Goal: Task Accomplishment & Management: Complete application form

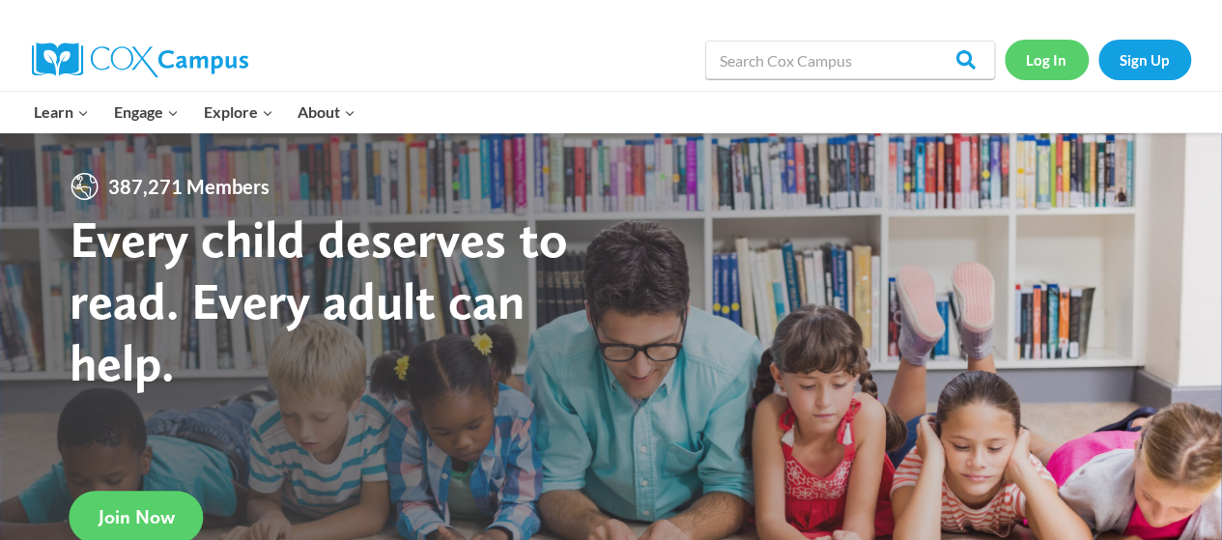
click at [1039, 63] on link "Log In" at bounding box center [1046, 60] width 84 height 40
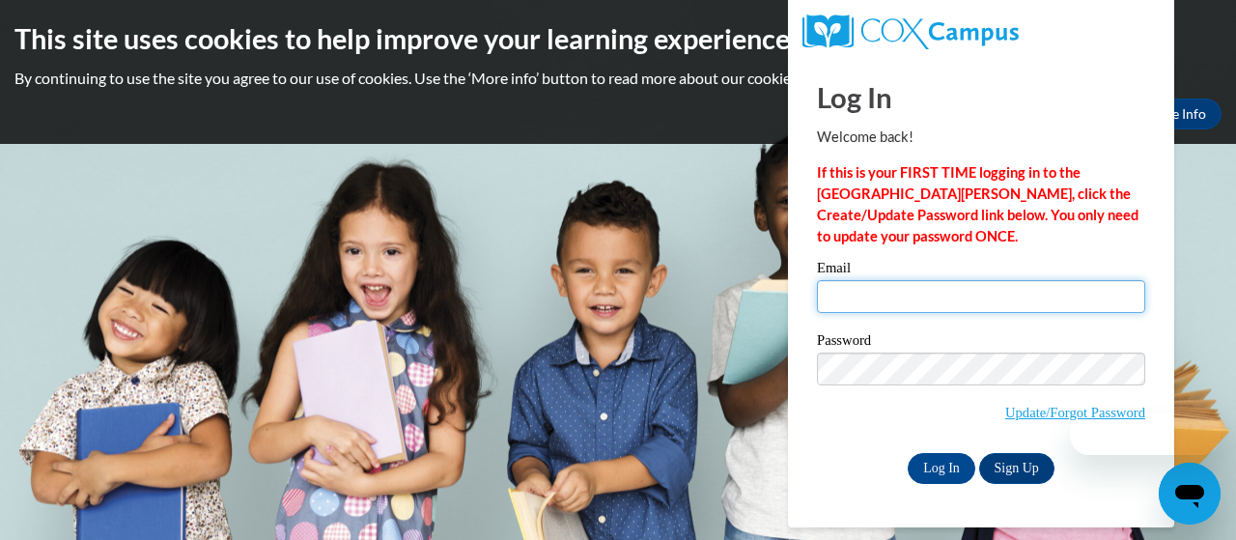
click at [1014, 288] on input "Email" at bounding box center [981, 296] width 328 height 33
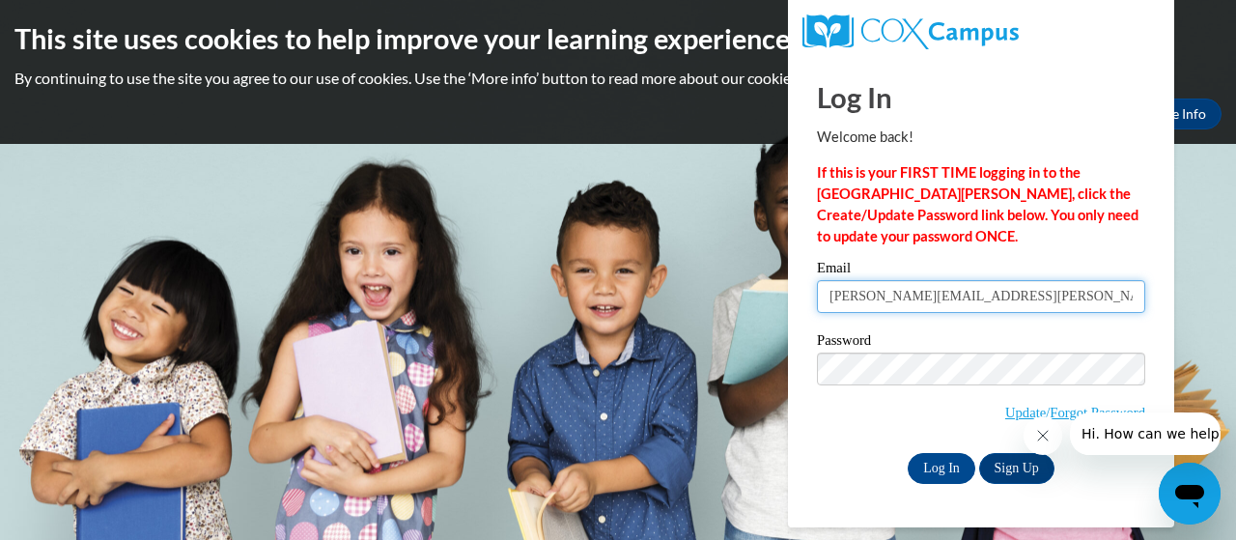
type input "hargrove.linda.g@muscogee.k12.ga.us"
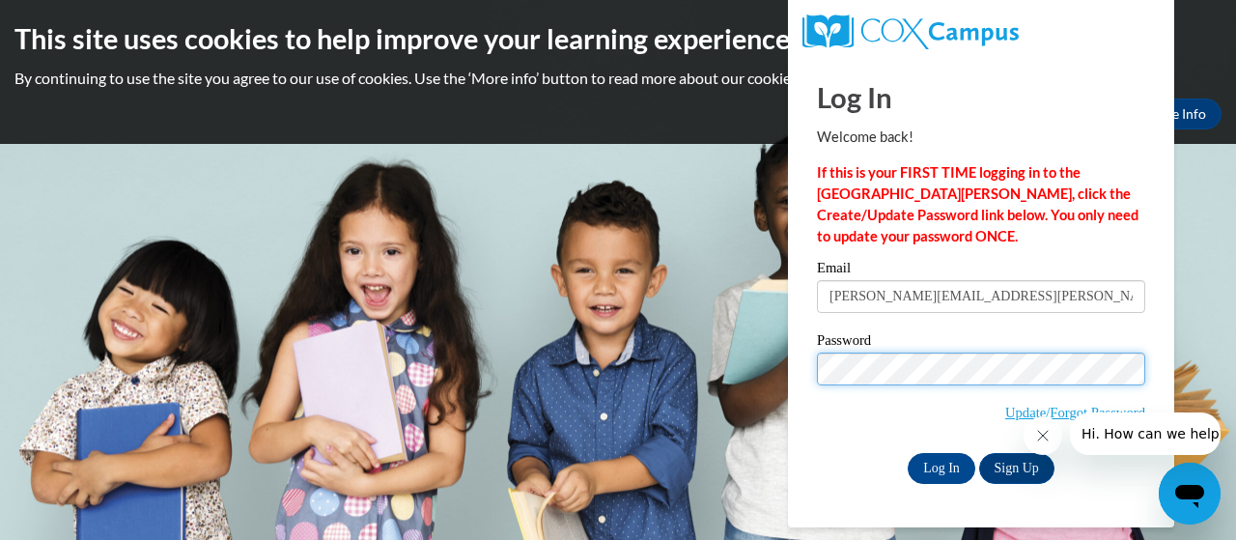
click at [908, 453] on input "Log In" at bounding box center [942, 468] width 68 height 31
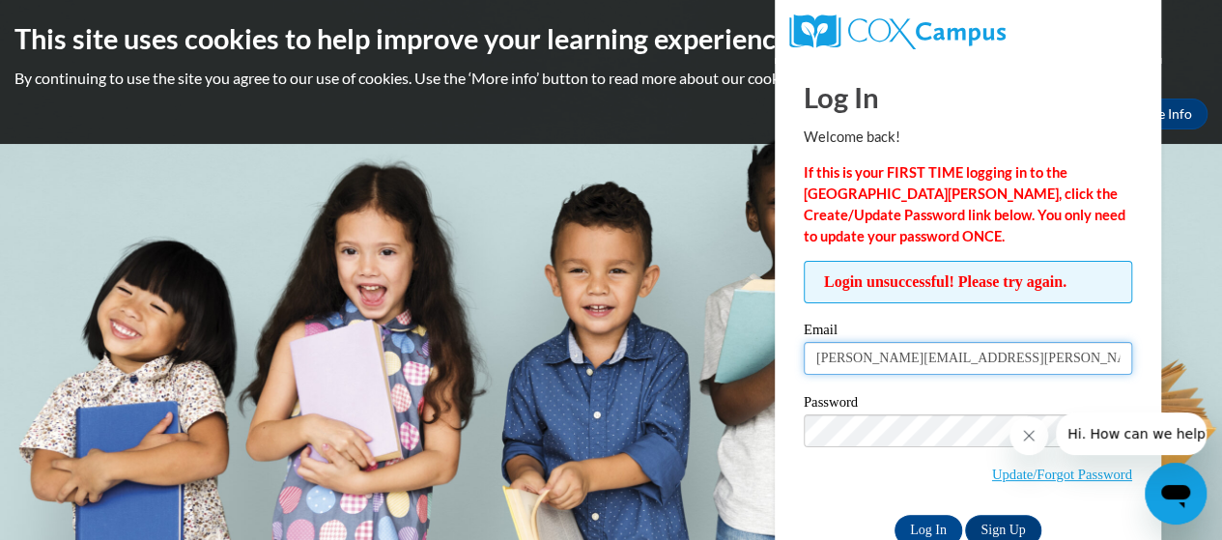
click at [1063, 352] on input "hargrove.linda.g@muscogee.k12.ga.us" at bounding box center [968, 358] width 328 height 33
type input "h"
type input "E047162@muscogee.k12.ga.us"
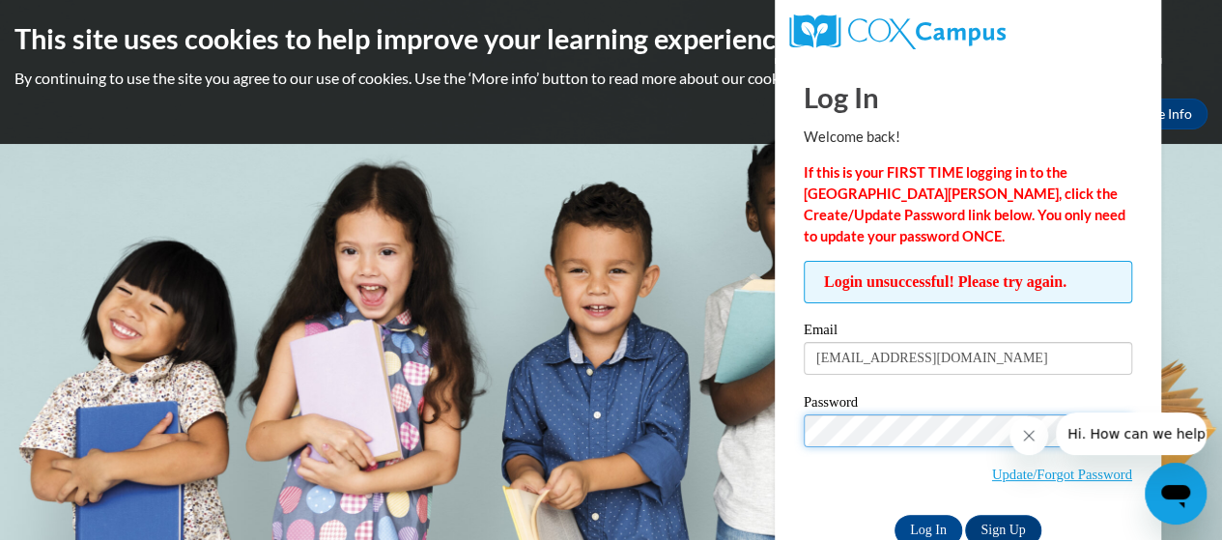
click at [894, 515] on input "Log In" at bounding box center [928, 530] width 68 height 31
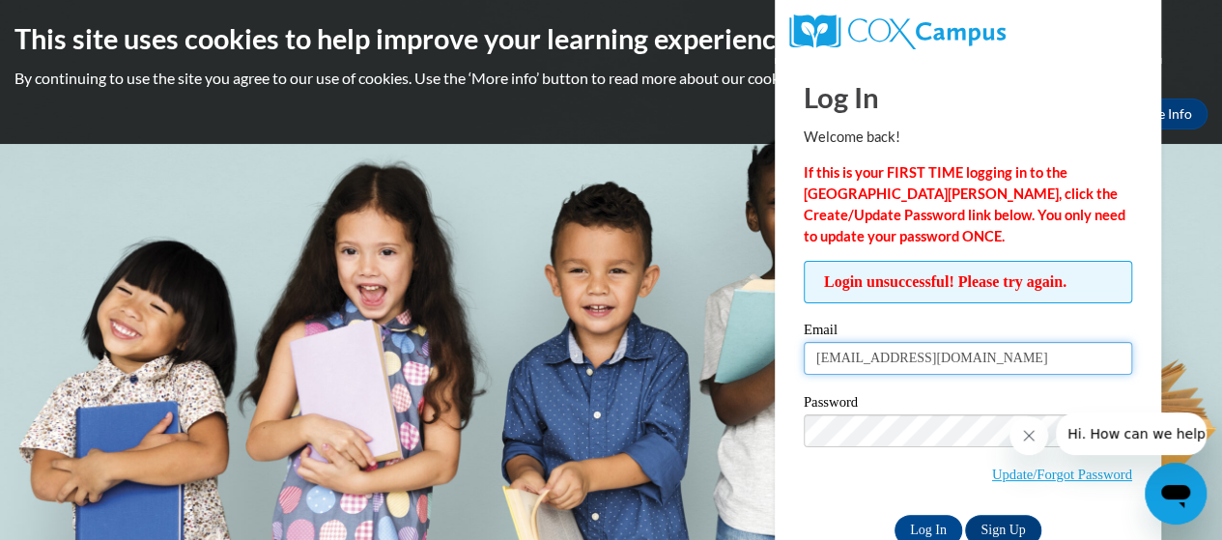
click at [1014, 359] on input "[EMAIL_ADDRESS][DOMAIN_NAME]" at bounding box center [968, 358] width 328 height 33
type input "E"
type input "[EMAIL_ADDRESS][DOMAIN_NAME]"
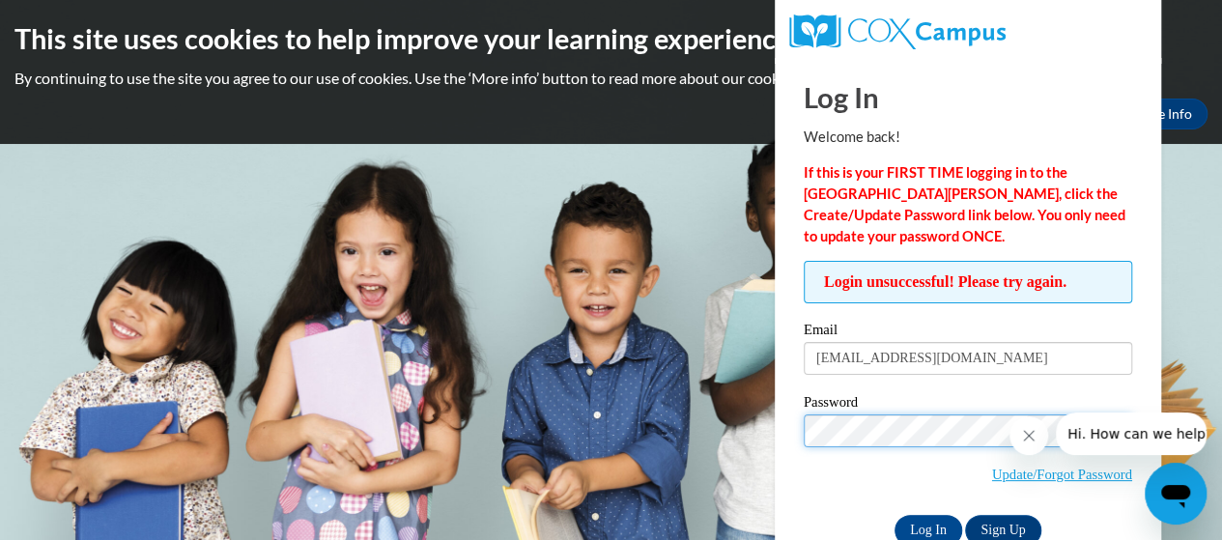
click at [894, 515] on input "Log In" at bounding box center [928, 530] width 68 height 31
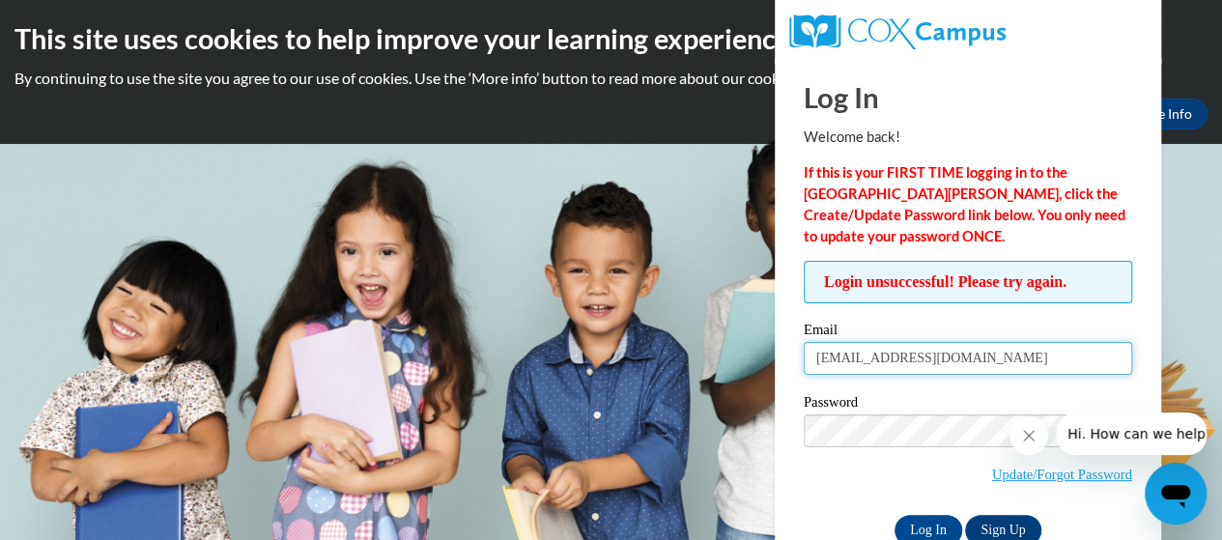
click at [863, 361] on input "[EMAIL_ADDRESS][DOMAIN_NAME]" at bounding box center [968, 358] width 328 height 33
type input "[PERSON_NAME][EMAIL_ADDRESS][PERSON_NAME][DOMAIN_NAME]"
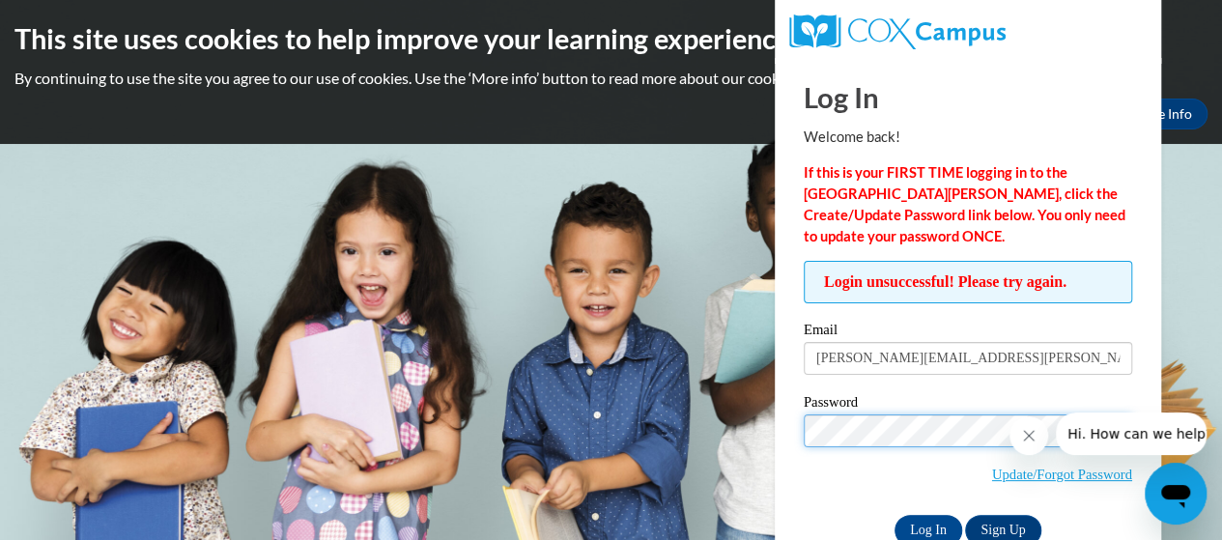
click at [894, 515] on input "Log In" at bounding box center [928, 530] width 68 height 31
